Goal: Navigation & Orientation: Find specific page/section

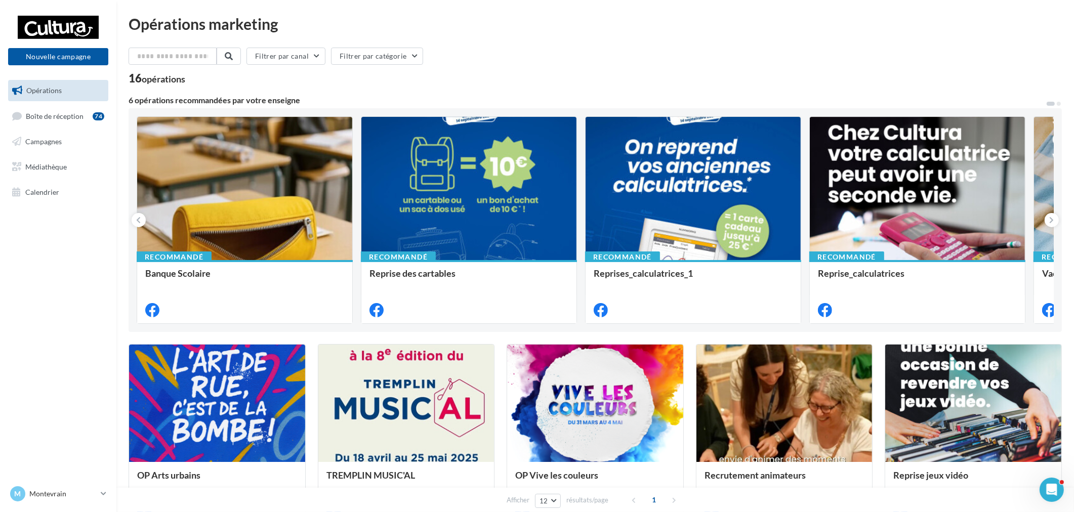
click at [76, 504] on div "M Montevrain r.duriaux2@cultura.fr" at bounding box center [58, 494] width 100 height 20
click at [58, 491] on p "Montevrain" at bounding box center [62, 494] width 67 height 10
click at [72, 492] on p "Collegien" at bounding box center [62, 494] width 67 height 10
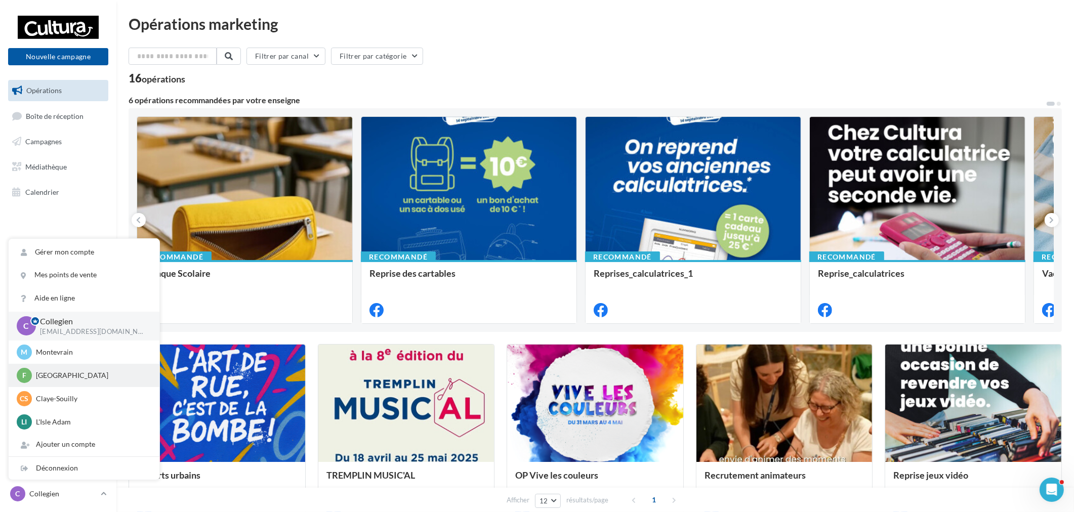
click at [58, 378] on p "[GEOGRAPHIC_DATA]" at bounding box center [91, 375] width 111 height 10
